Goal: Find contact information: Obtain details needed to contact an individual or organization

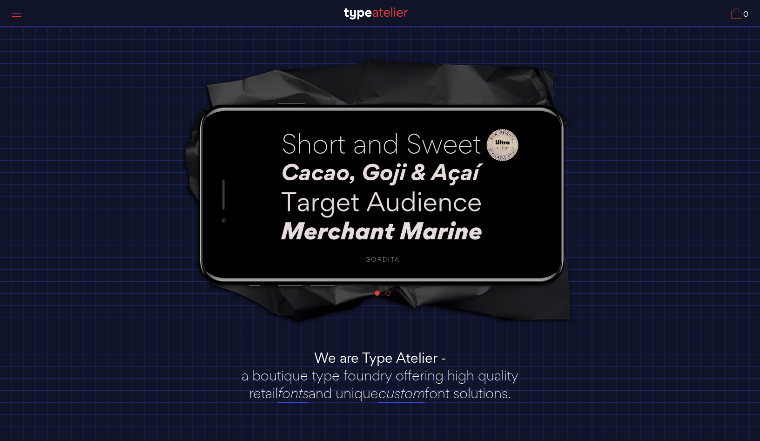
scroll to position [74, 0]
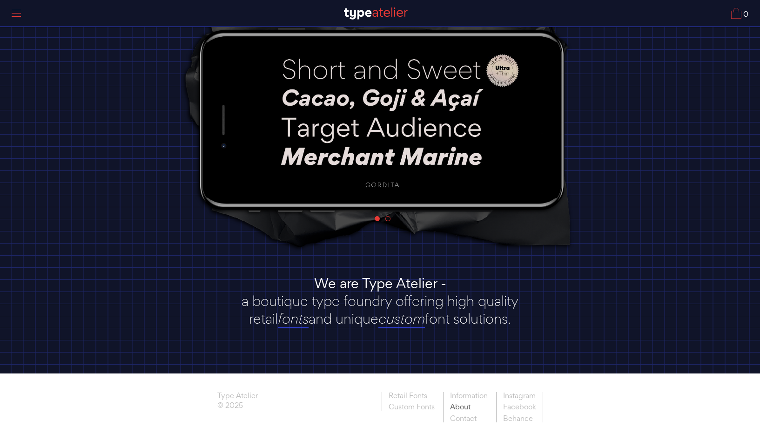
click at [464, 407] on link "About" at bounding box center [468, 407] width 51 height 12
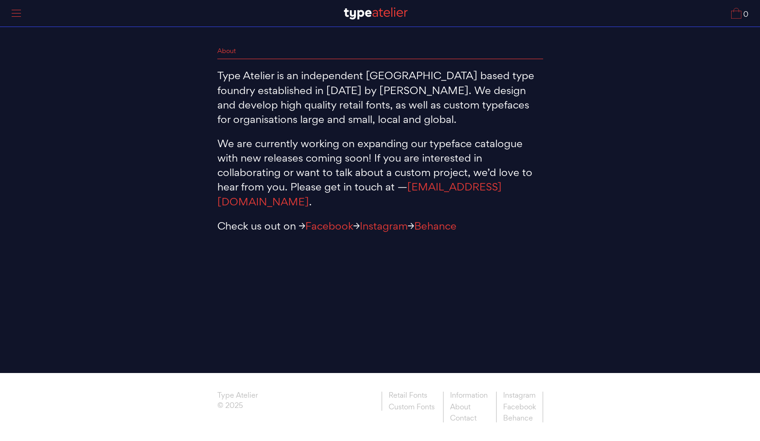
click at [351, 93] on p "Type Atelier is an independent Brisbane based type foundry established in 2018 …" at bounding box center [380, 97] width 326 height 58
click at [375, 93] on p "Type Atelier is an independent Brisbane based type foundry established in 2018 …" at bounding box center [380, 97] width 326 height 58
copy p "Thomas Gillett"
click at [373, 14] on img at bounding box center [376, 13] width 64 height 12
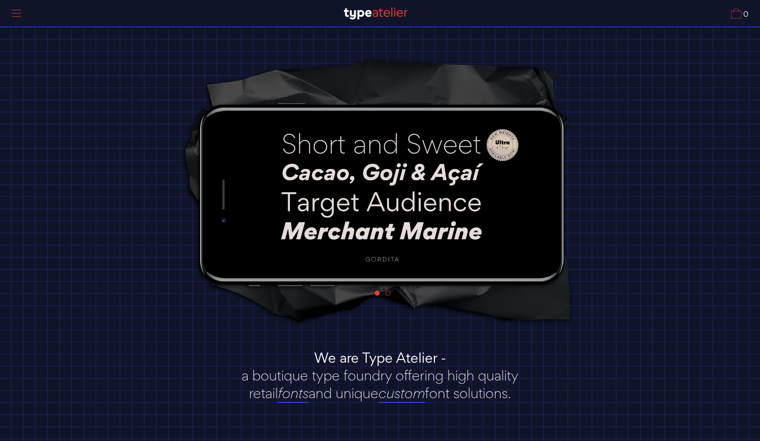
click at [19, 13] on div at bounding box center [16, 13] width 23 height 21
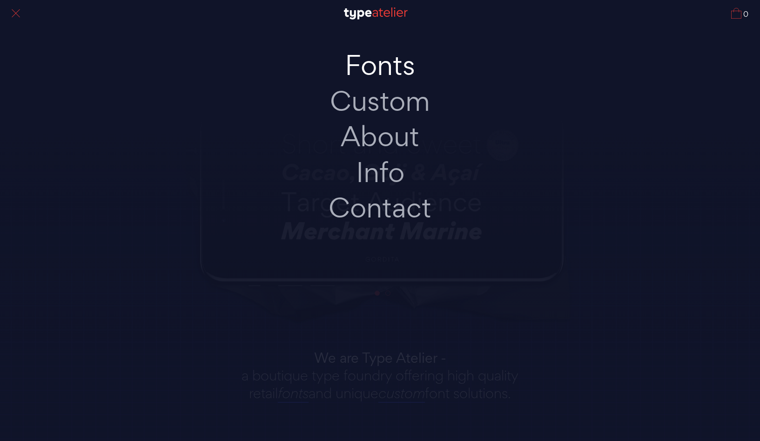
click at [405, 69] on link "Fonts" at bounding box center [379, 65] width 195 height 36
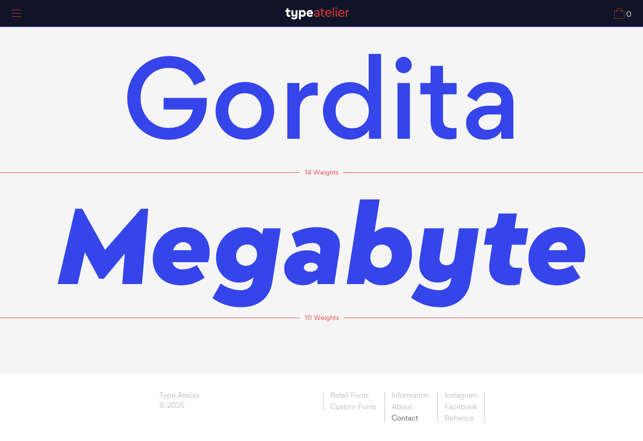
click at [406, 419] on link "Contact" at bounding box center [410, 417] width 51 height 10
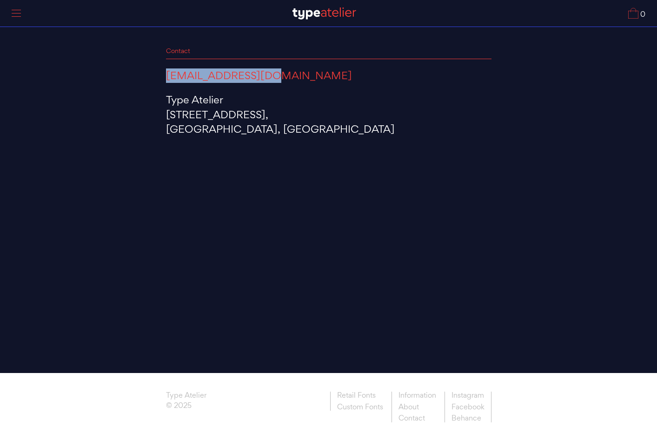
drag, startPoint x: 264, startPoint y: 74, endPoint x: 165, endPoint y: 74, distance: 99.6
click at [165, 74] on div "Contact hi@typeatelier.com Type Atelier 307/7 Jeavons Lane, Stones Corner, Aust…" at bounding box center [329, 92] width 344 height 90
copy link "[EMAIL_ADDRESS][DOMAIN_NAME]"
click at [265, 147] on div "Contact hi@typeatelier.com Type Atelier 307/7 Jeavons Lane, Stones Corner, Aust…" at bounding box center [328, 161] width 657 height 323
click at [328, 12] on img at bounding box center [325, 13] width 64 height 12
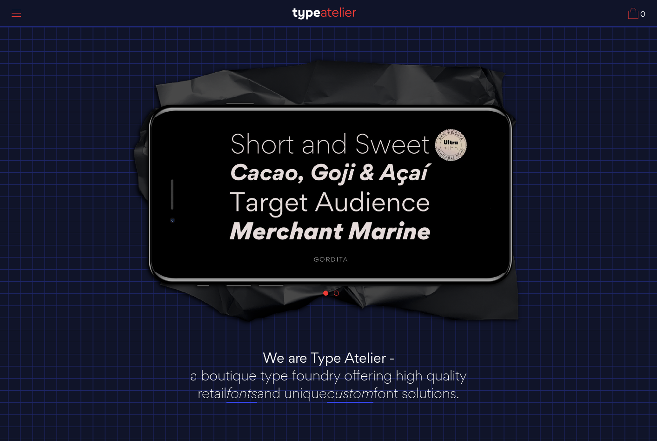
click at [450, 136] on img at bounding box center [331, 193] width 275 height 154
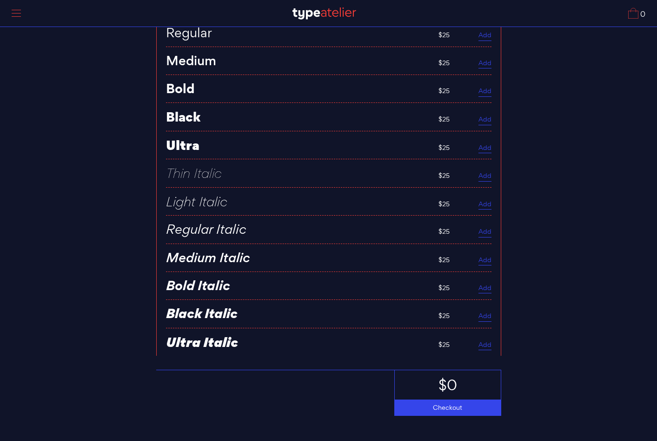
scroll to position [3930, 0]
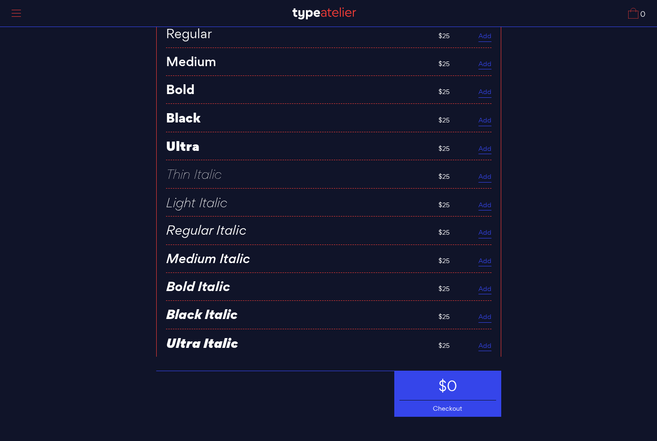
click at [430, 372] on div "$0" at bounding box center [448, 385] width 106 height 29
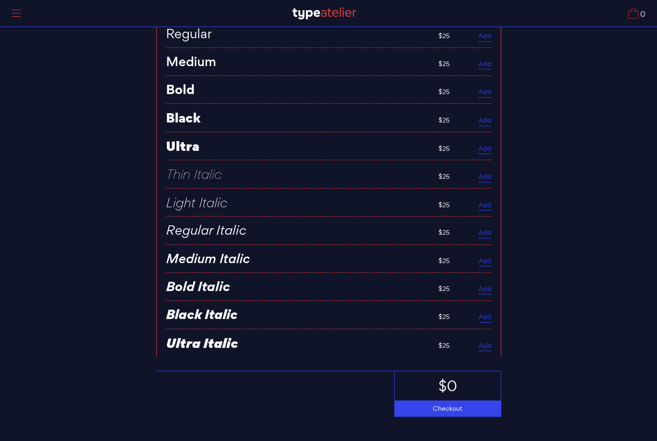
click at [433, 289] on div "Bold Italic .st0{fill:#EA3B36;} .st1{fill:#FFFFFF;} $25 Add Remove" at bounding box center [329, 287] width 326 height 28
